Goal: Task Accomplishment & Management: Manage account settings

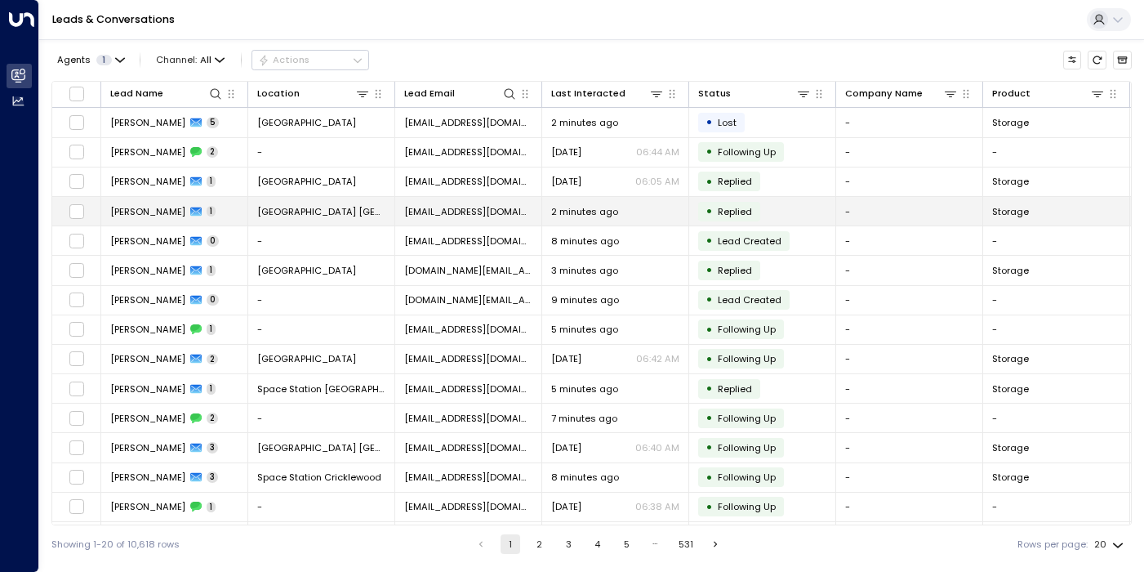
click at [218, 218] on td "[PERSON_NAME] 1" at bounding box center [174, 211] width 147 height 29
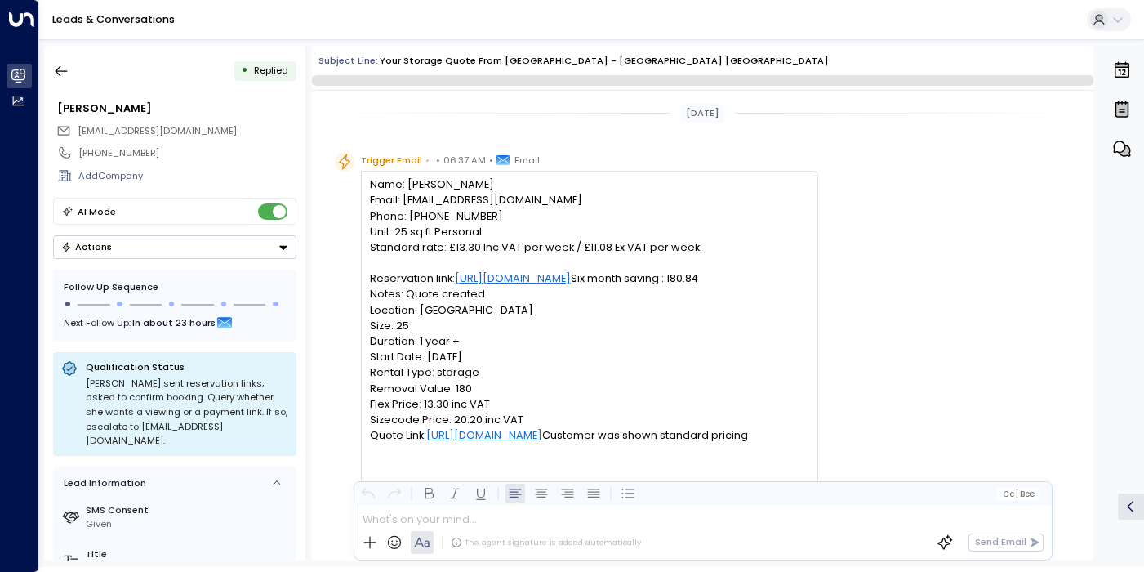
scroll to position [662, 0]
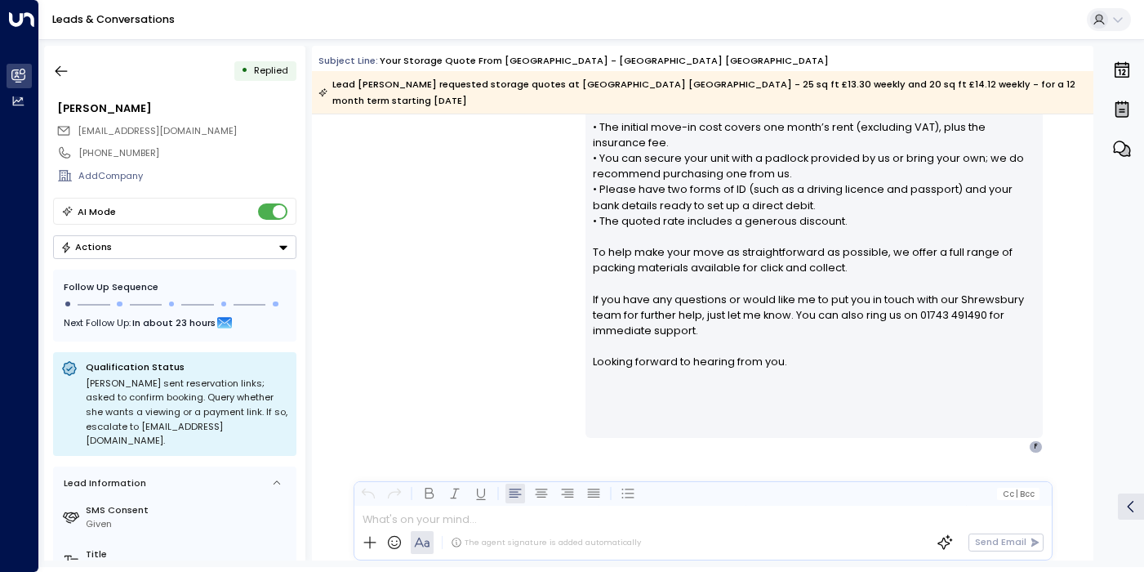
click at [183, 246] on button "Actions" at bounding box center [174, 247] width 243 height 24
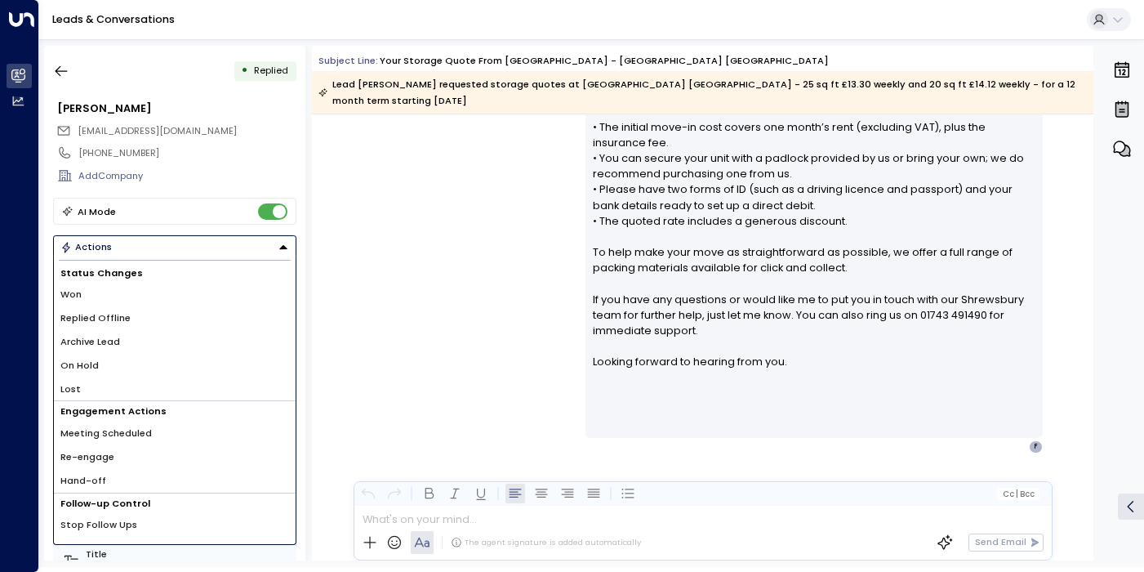
click at [104, 324] on span "Replied Offline" at bounding box center [95, 318] width 70 height 14
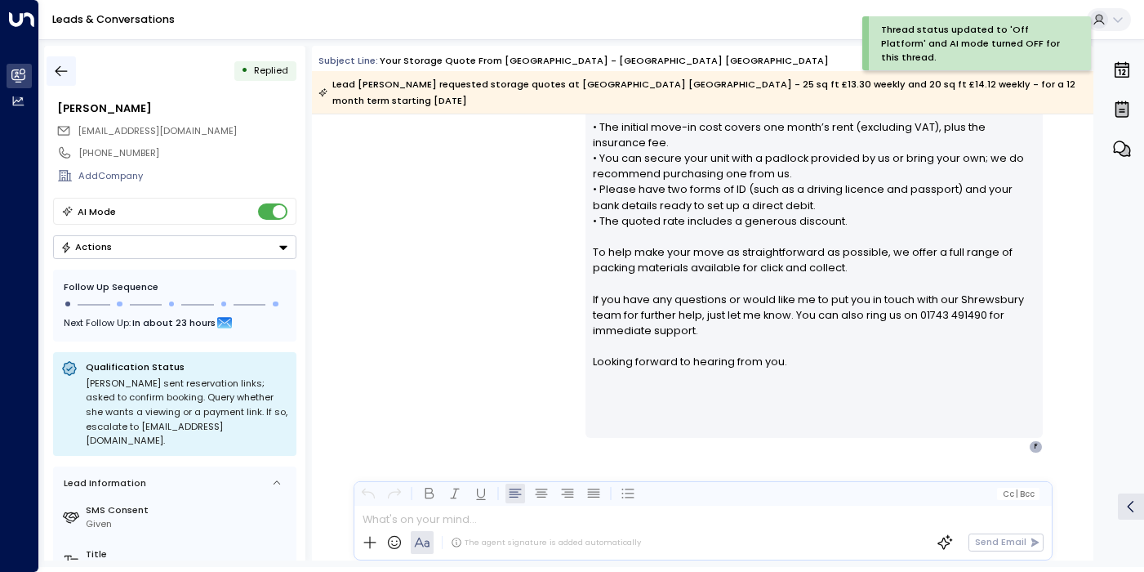
click at [63, 78] on icon "button" at bounding box center [61, 71] width 16 height 16
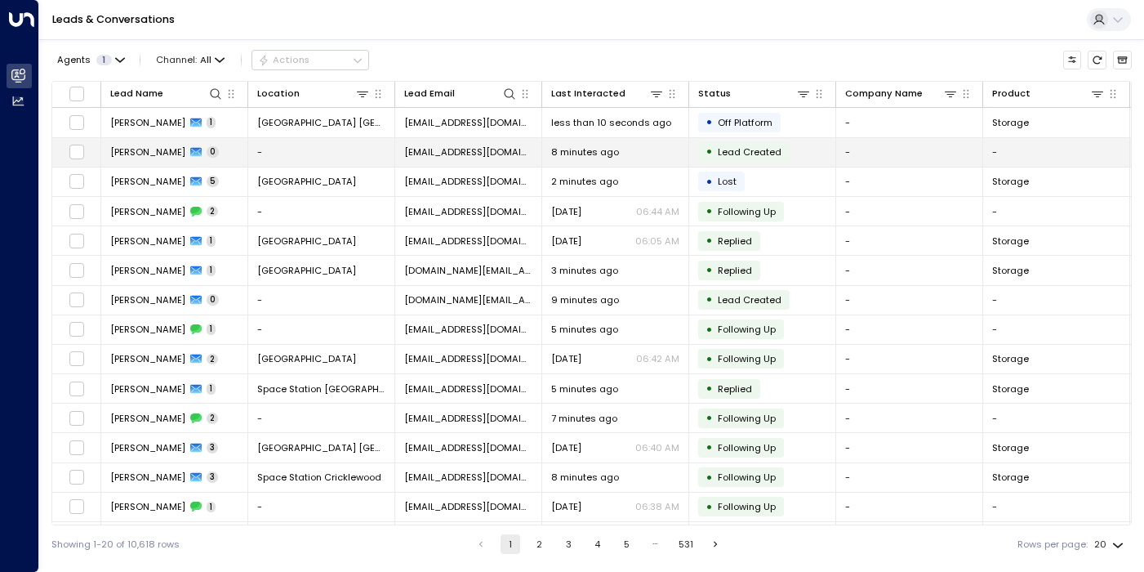
click at [274, 151] on td "-" at bounding box center [321, 152] width 147 height 29
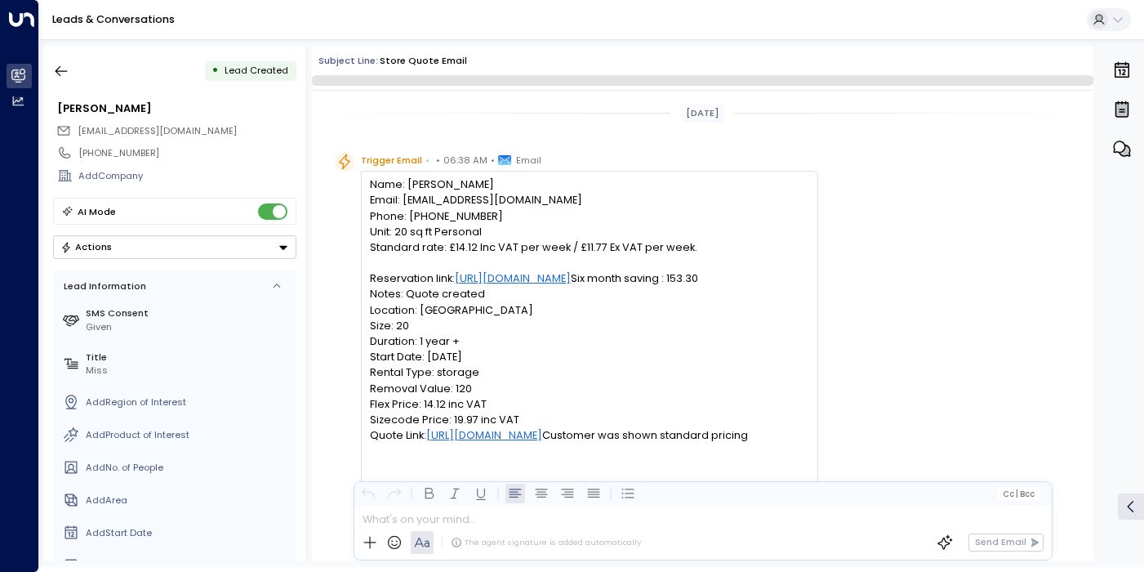
scroll to position [131, 0]
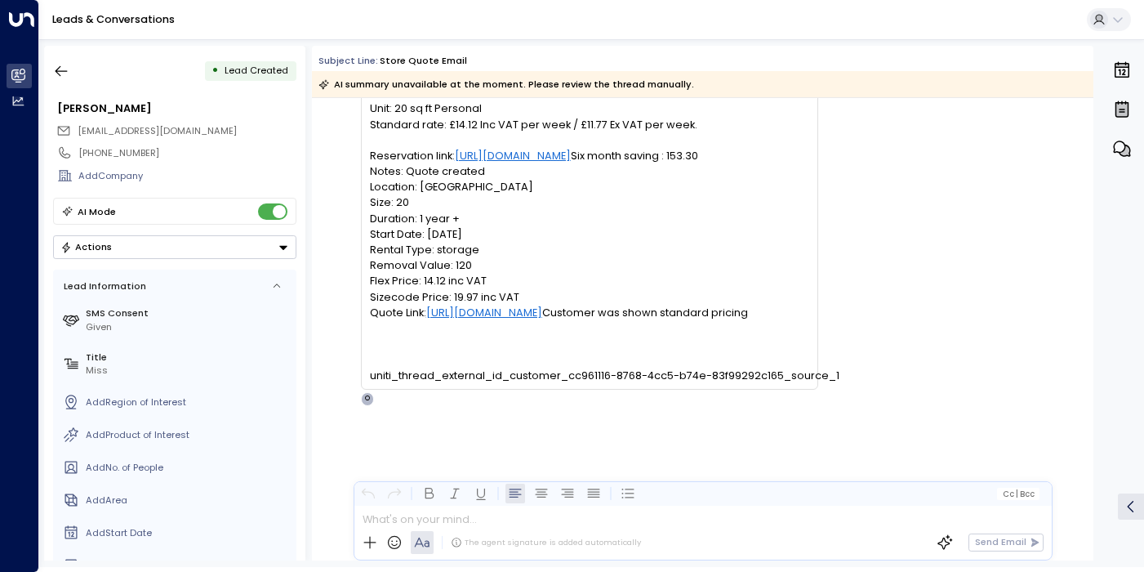
click at [192, 256] on button "Actions" at bounding box center [174, 247] width 243 height 24
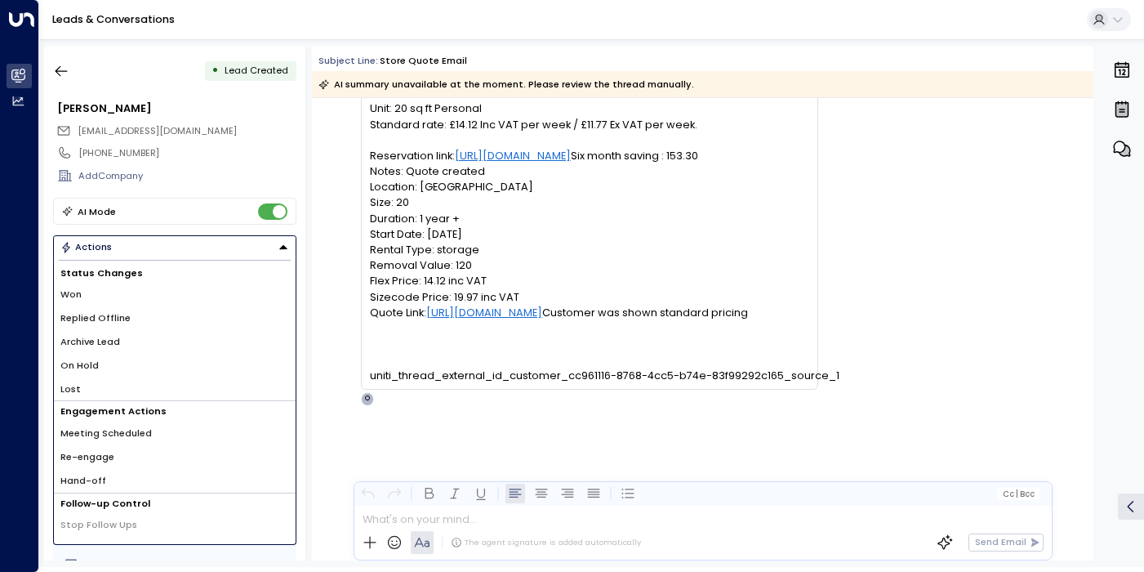
click at [122, 315] on span "Replied Offline" at bounding box center [95, 318] width 70 height 14
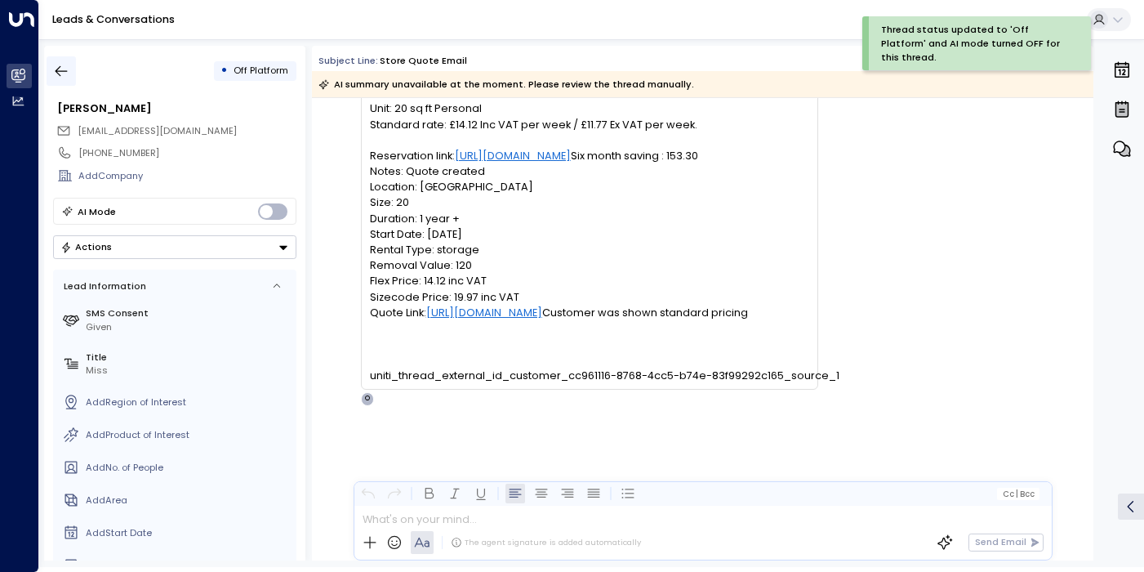
click at [51, 65] on button "button" at bounding box center [61, 70] width 29 height 29
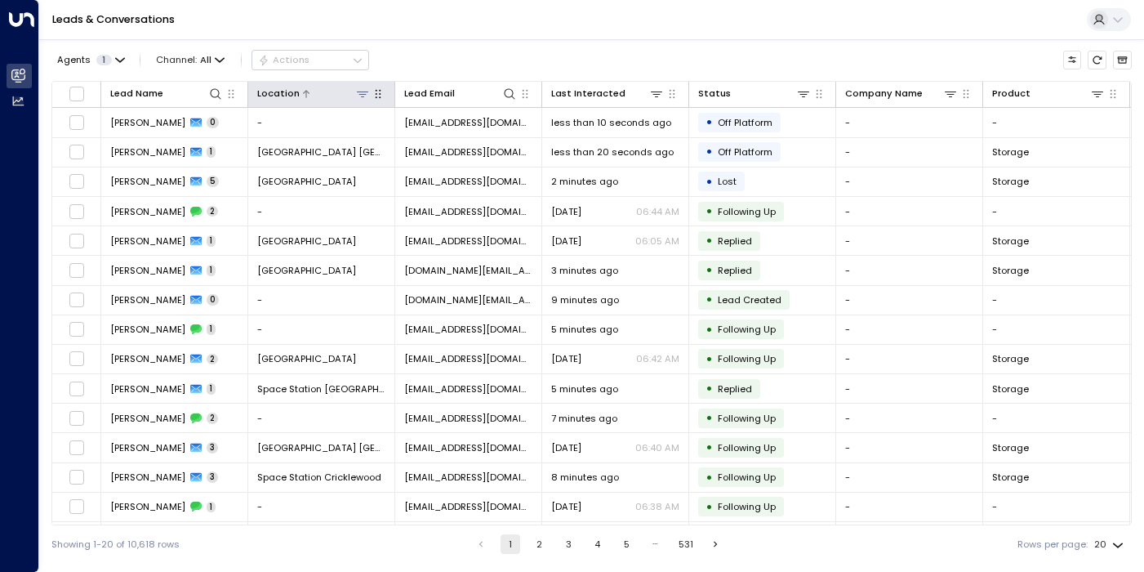
click at [364, 90] on icon at bounding box center [362, 93] width 13 height 13
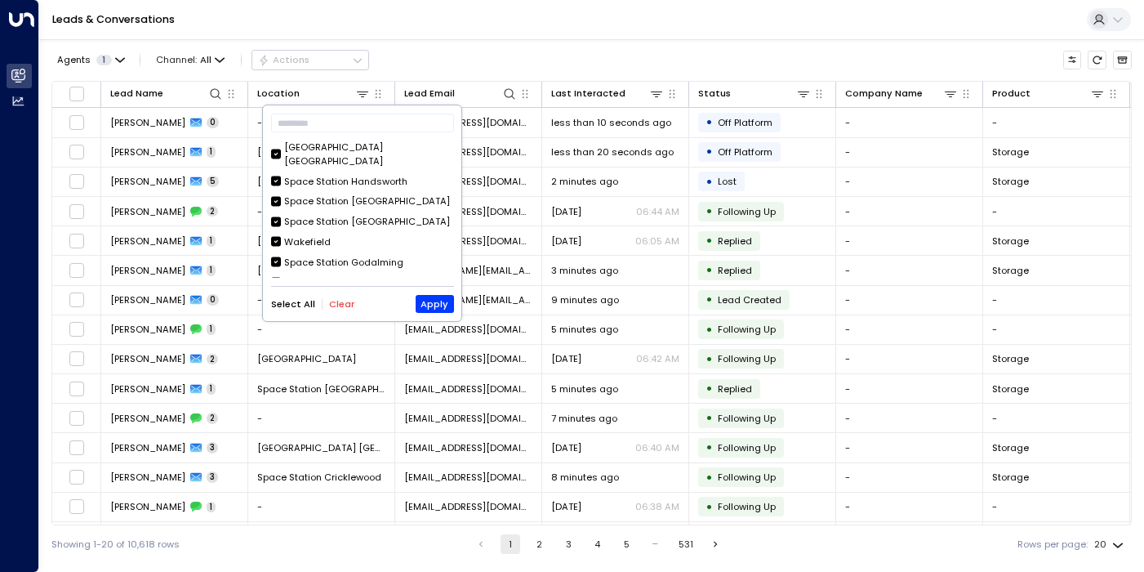
click at [331, 301] on button "Clear" at bounding box center [341, 304] width 25 height 11
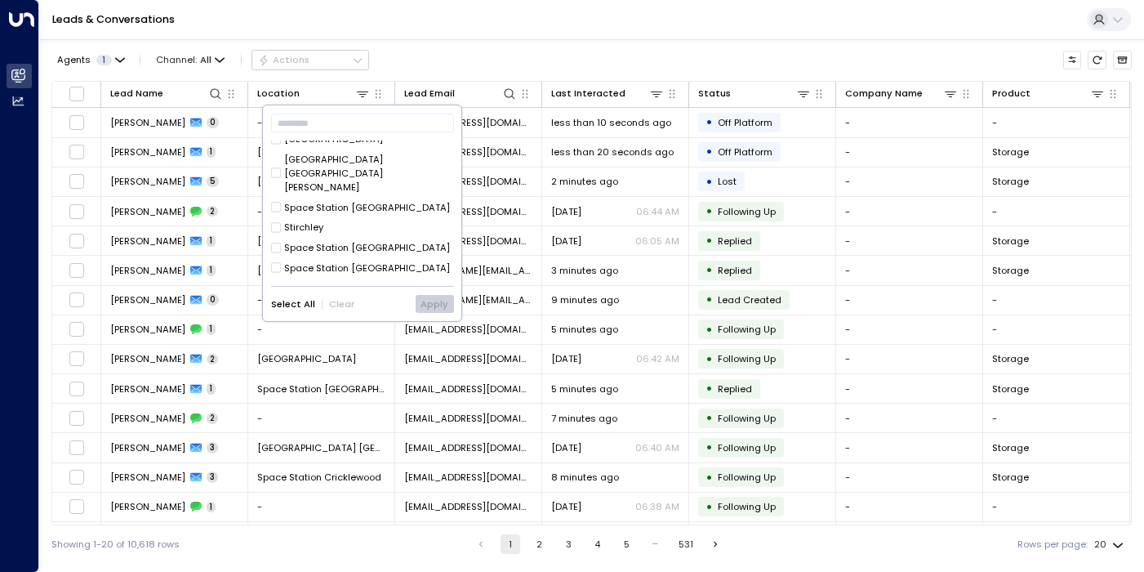
scroll to position [245, 0]
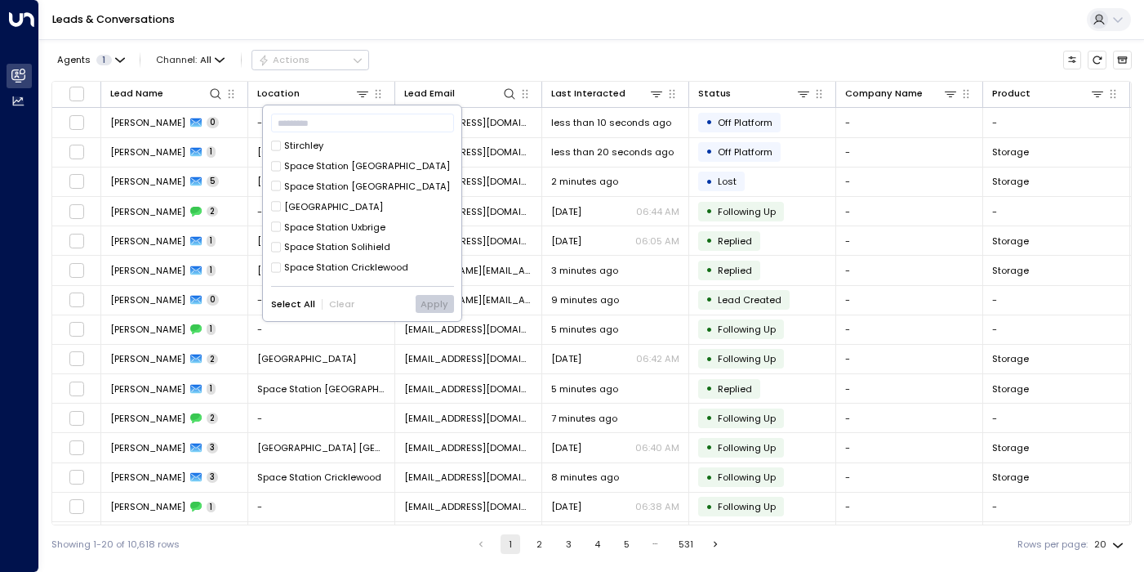
click at [372, 301] on div "[GEOGRAPHIC_DATA] [GEOGRAPHIC_DATA]" at bounding box center [368, 315] width 169 height 28
click at [448, 305] on button "Apply" at bounding box center [435, 304] width 38 height 18
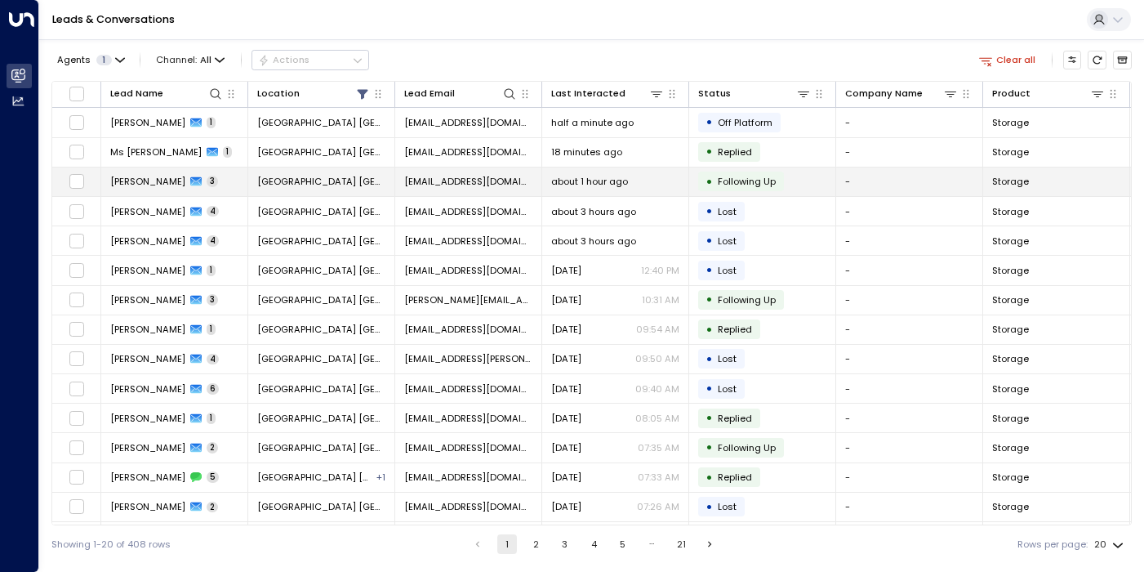
click at [418, 181] on span "[EMAIL_ADDRESS][DOMAIN_NAME]" at bounding box center [468, 181] width 128 height 13
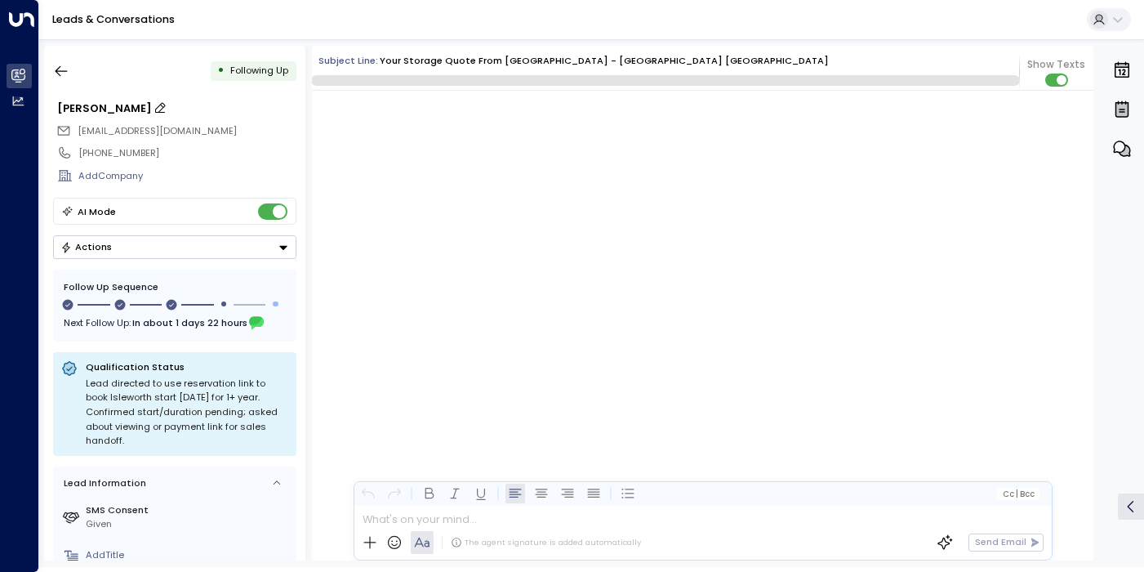
scroll to position [1496, 0]
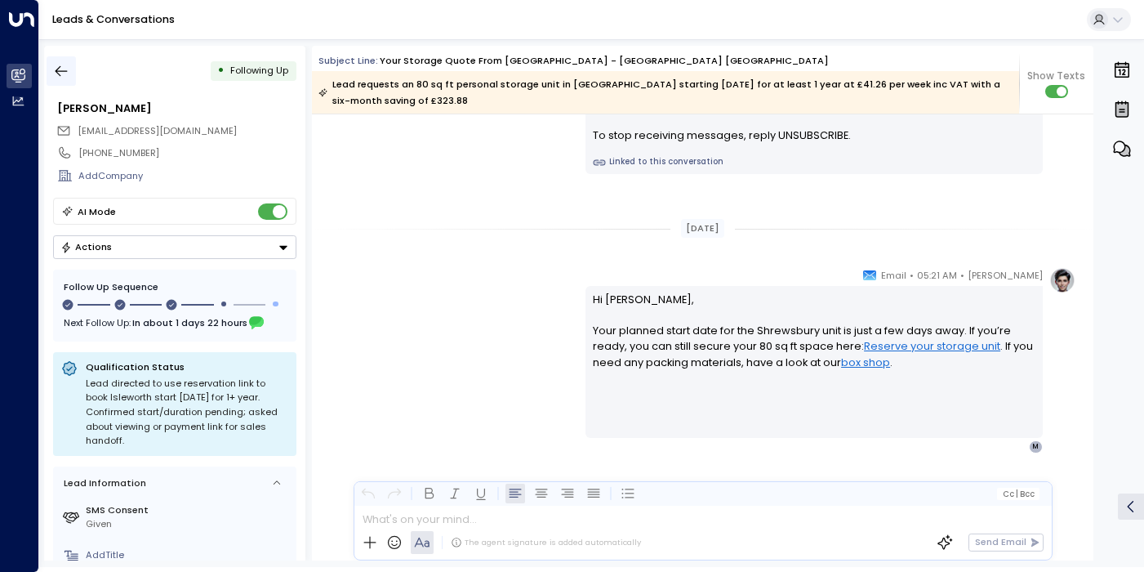
click at [65, 67] on icon "button" at bounding box center [61, 71] width 16 height 16
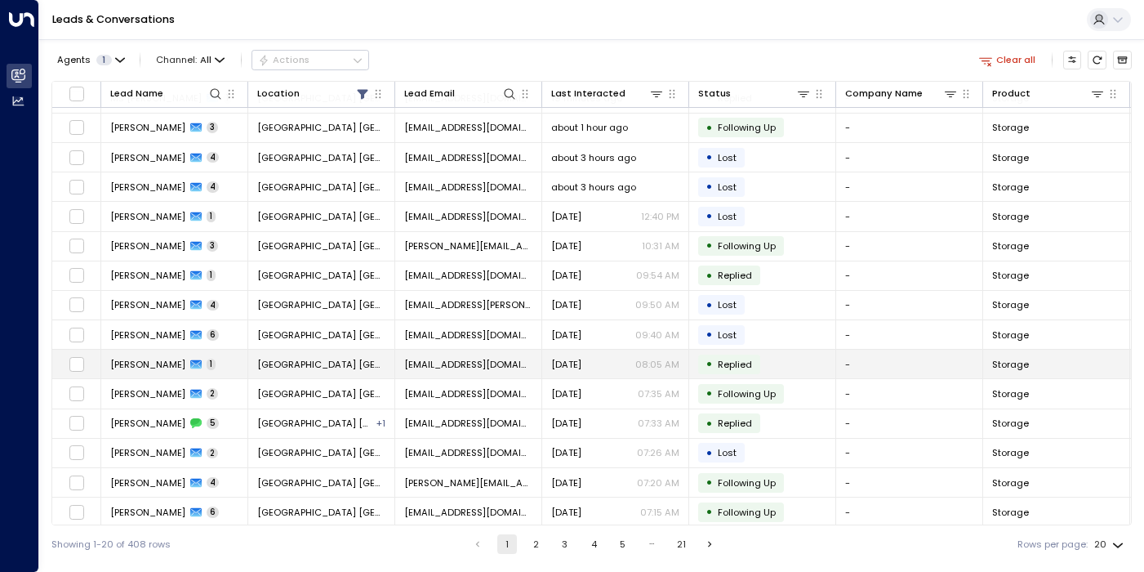
scroll to position [82, 0]
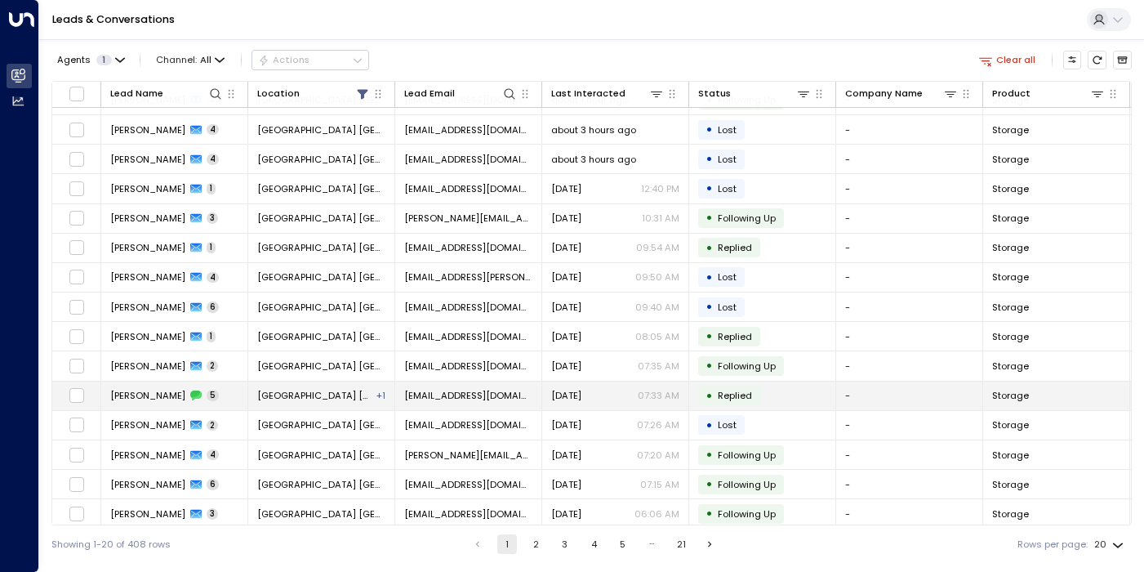
click at [216, 403] on td "[PERSON_NAME] 5" at bounding box center [174, 395] width 147 height 29
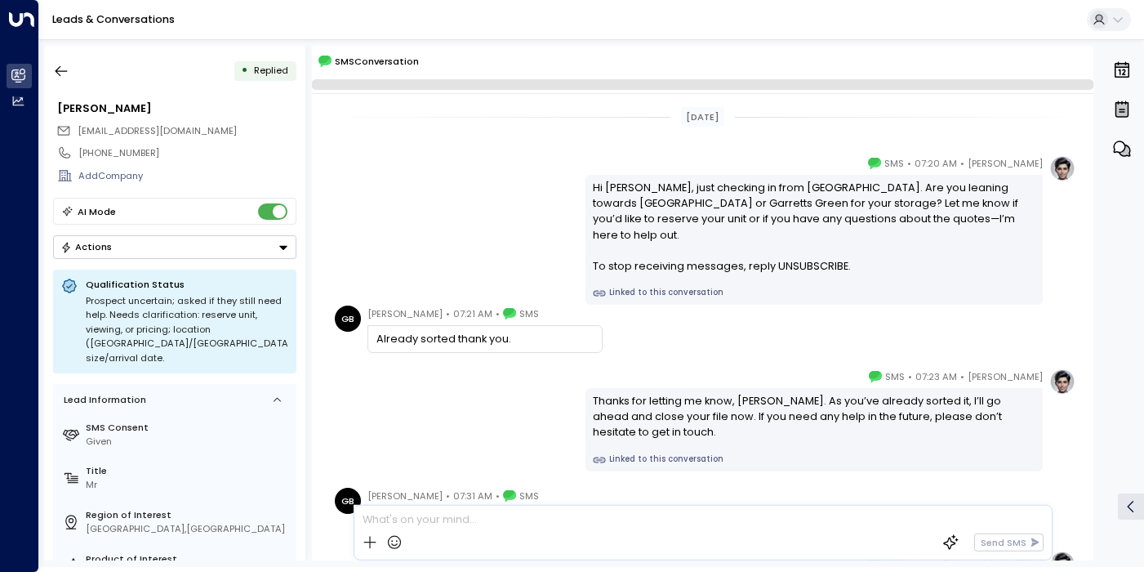
scroll to position [166, 0]
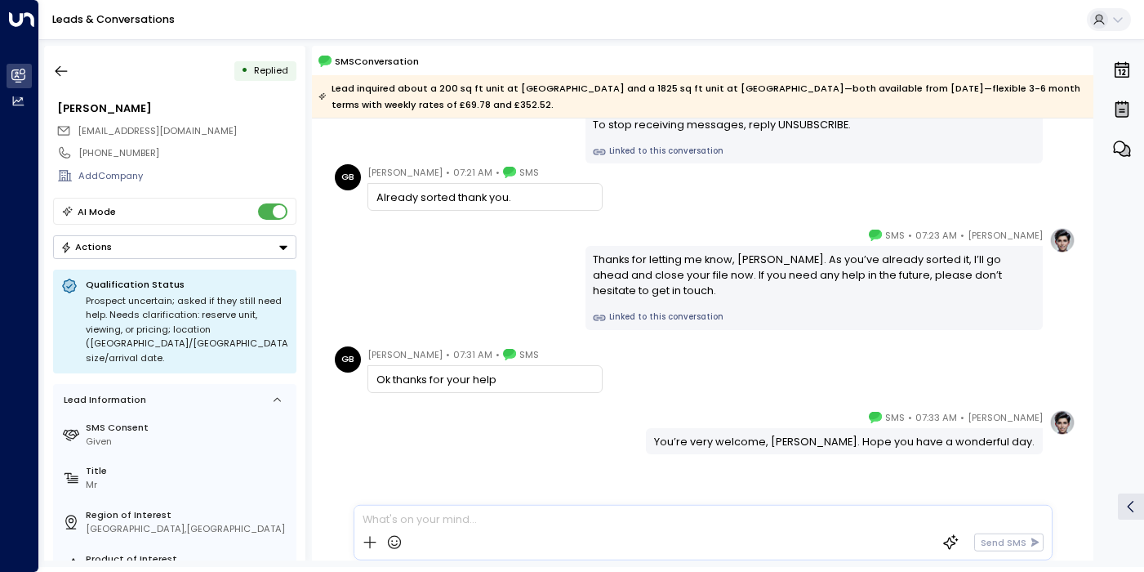
click at [426, 355] on span "[PERSON_NAME]" at bounding box center [405, 354] width 75 height 16
copy span "Barley"
drag, startPoint x: 512, startPoint y: 385, endPoint x: 373, endPoint y: 365, distance: 140.2
click at [373, 365] on div "Ok thanks for your help" at bounding box center [485, 379] width 235 height 28
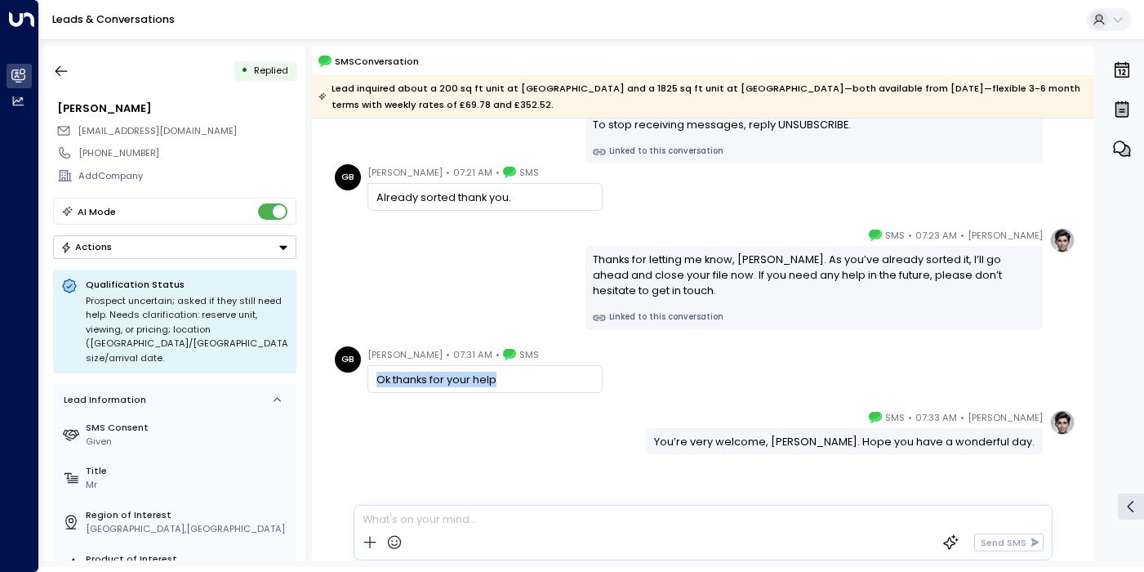
drag, startPoint x: 505, startPoint y: 201, endPoint x: 354, endPoint y: 200, distance: 150.3
click at [354, 200] on div "GB [PERSON_NAME] • 07:21 AM • SMS Already sorted thank you." at bounding box center [469, 187] width 268 height 47
copy div "[PERSON_NAME] • 07:21 AM • SMS Already sorted thank you."
click at [225, 254] on button "Actions" at bounding box center [174, 247] width 243 height 24
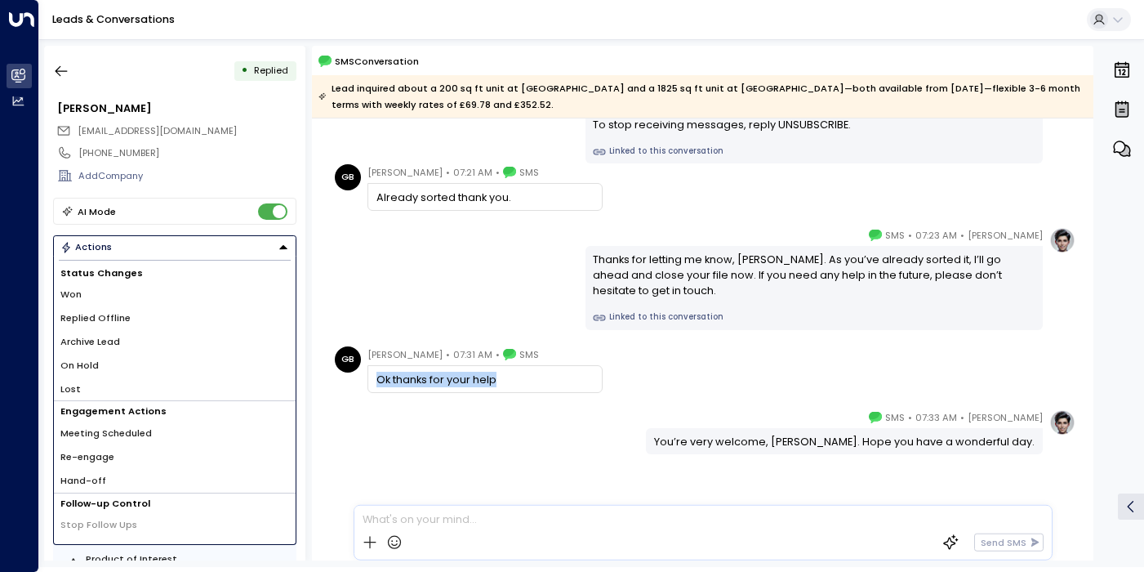
drag, startPoint x: 93, startPoint y: 372, endPoint x: 95, endPoint y: 389, distance: 16.4
click at [95, 389] on div "Status Changes Won Replied Offline Archive Lead On Hold Lost" at bounding box center [175, 332] width 242 height 139
click at [95, 389] on li "Lost" at bounding box center [175, 389] width 242 height 24
